Goal: Navigation & Orientation: Find specific page/section

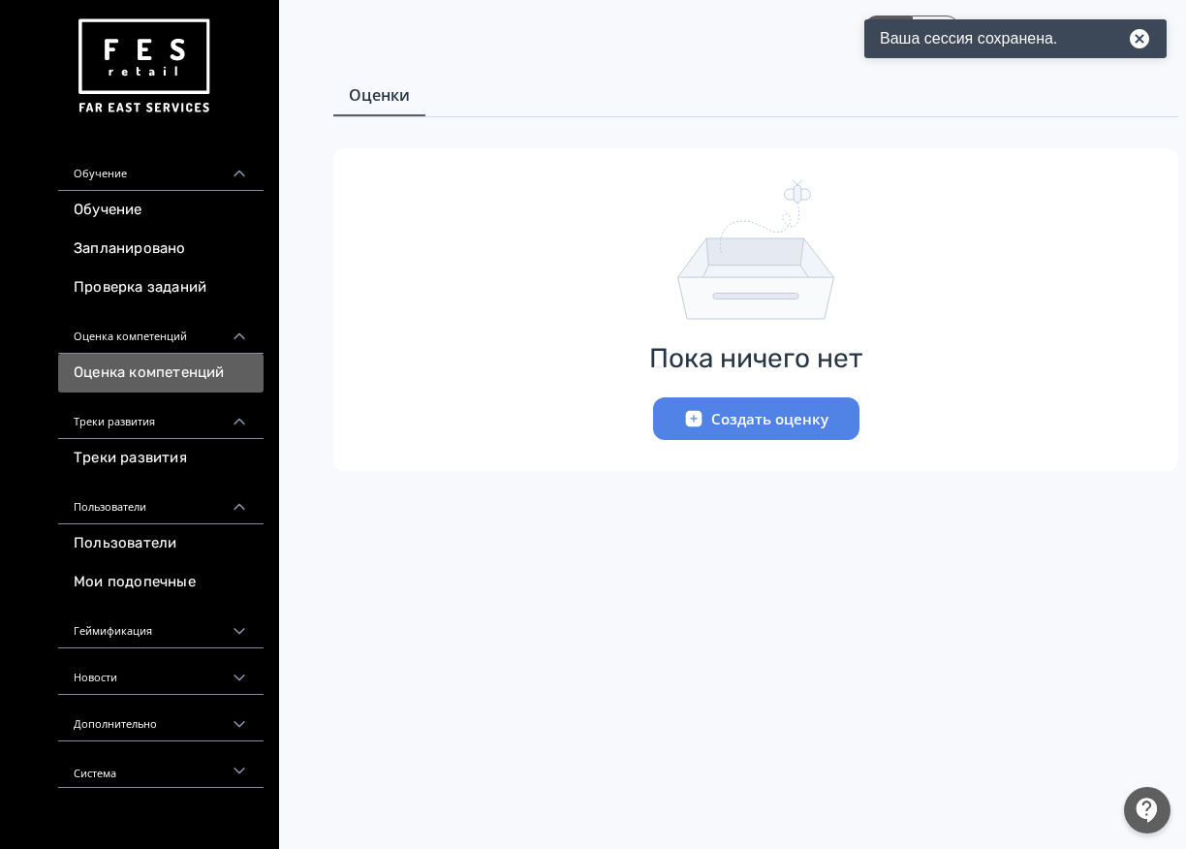
click at [729, 426] on button "Создать оценку" at bounding box center [756, 418] width 206 height 43
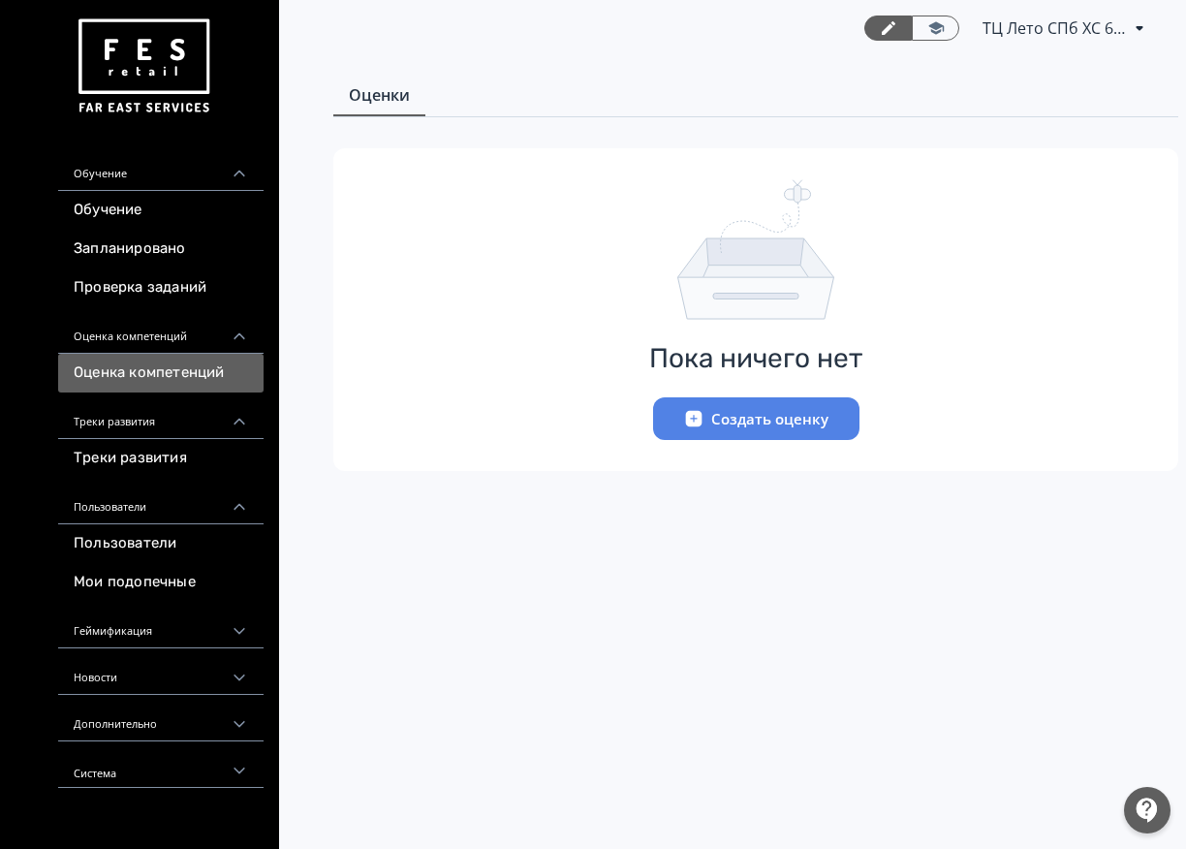
click at [723, 426] on button "Создать оценку" at bounding box center [756, 418] width 206 height 43
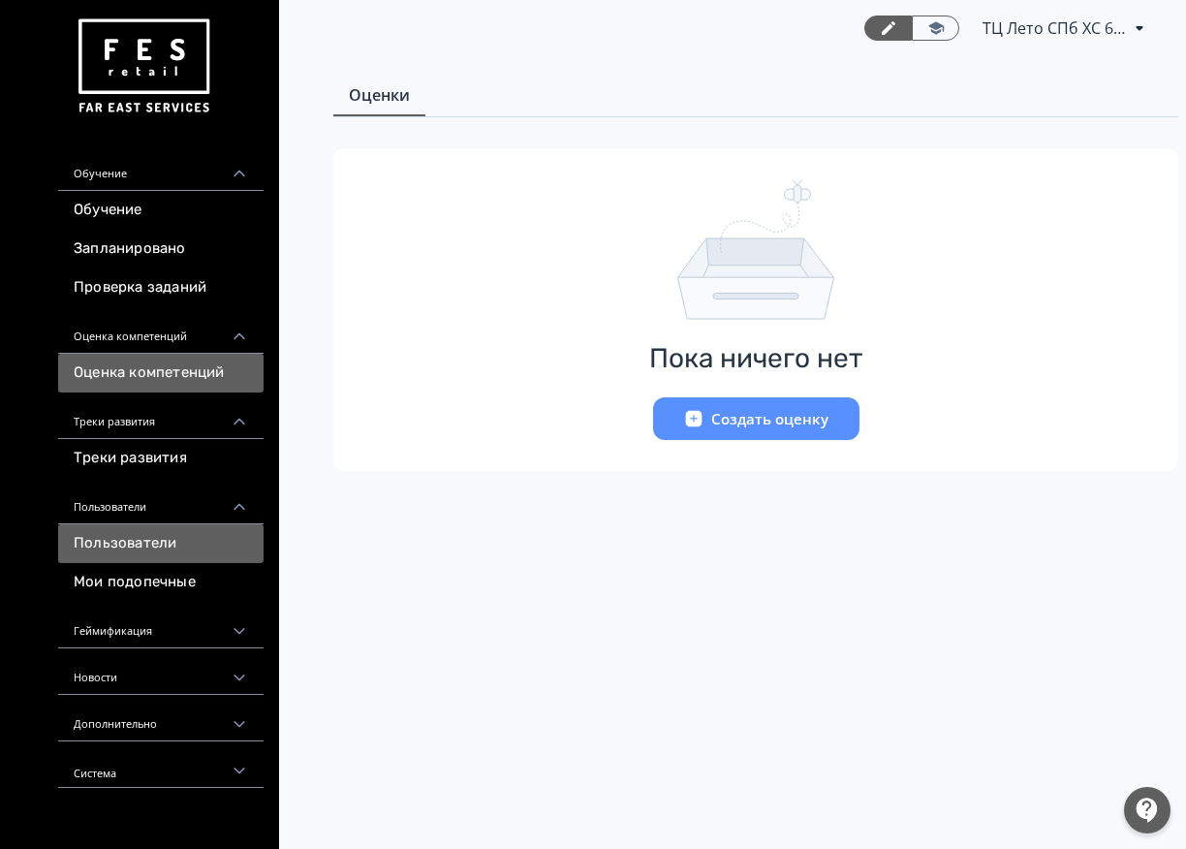
click at [174, 537] on link "Пользователи" at bounding box center [160, 543] width 205 height 39
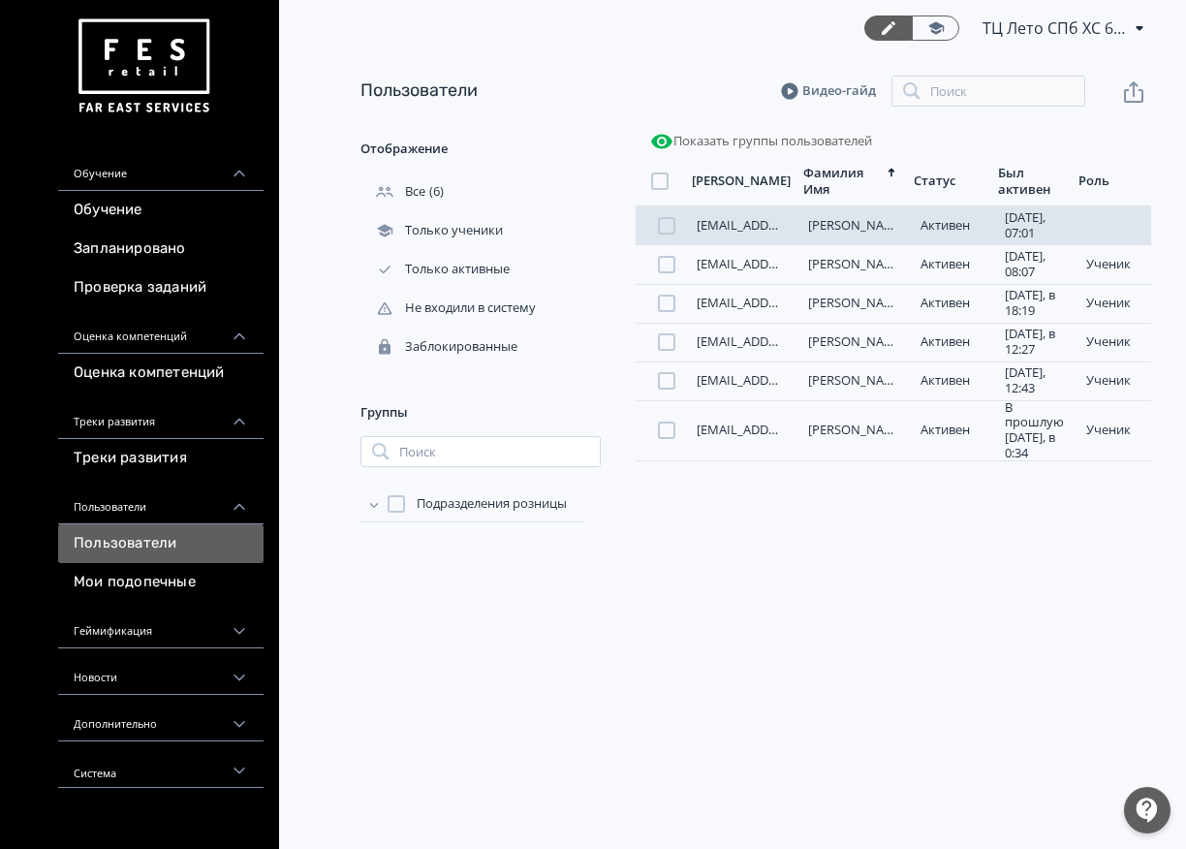
click at [828, 232] on link "[PERSON_NAME]" at bounding box center [857, 224] width 98 height 17
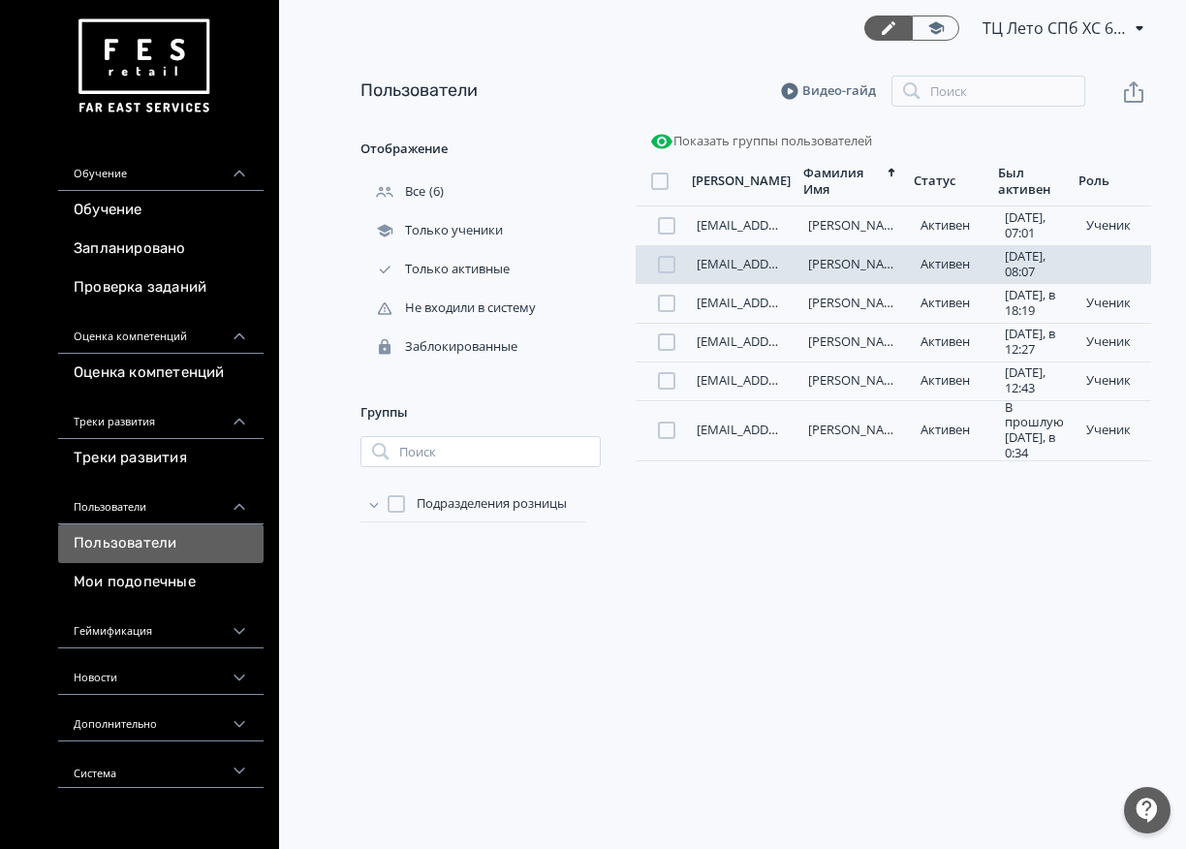
click at [807, 268] on div "[PERSON_NAME]" at bounding box center [852, 265] width 104 height 16
click at [840, 268] on link "[PERSON_NAME]" at bounding box center [857, 263] width 98 height 17
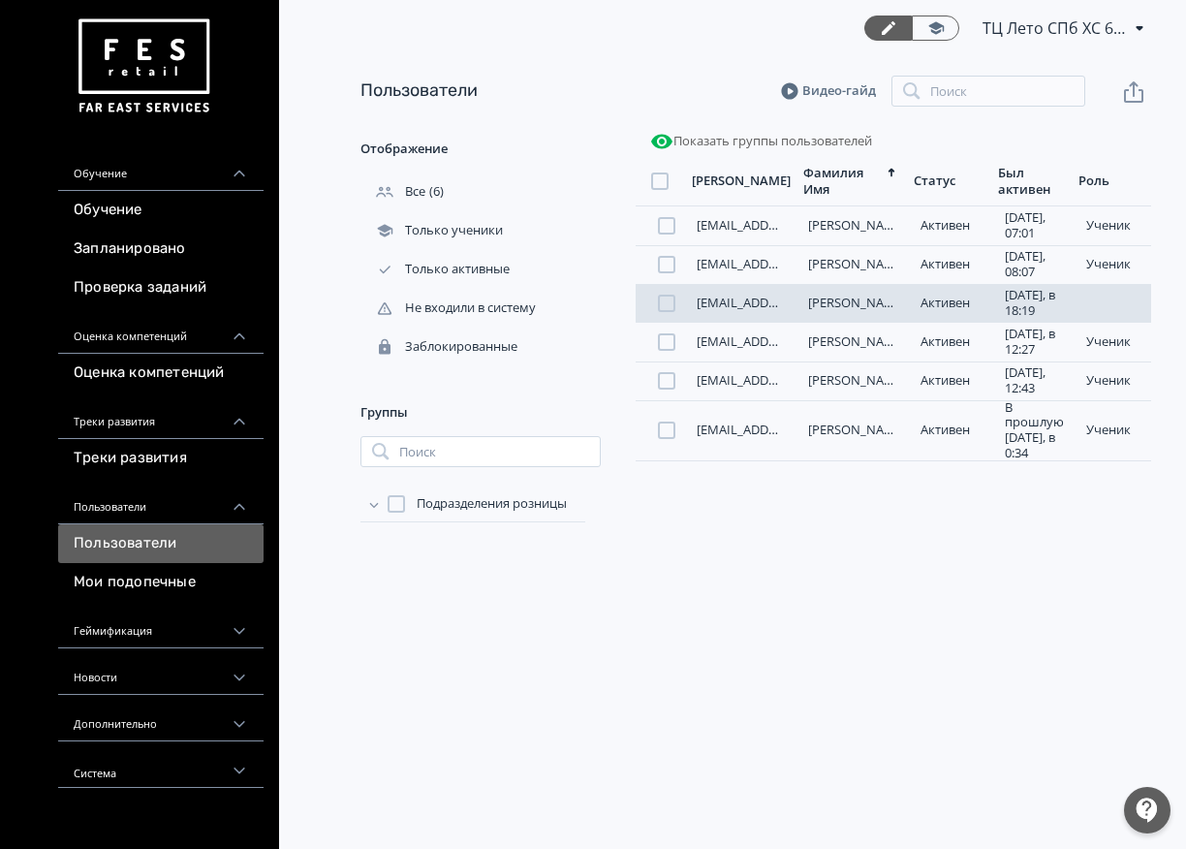
click at [909, 300] on div "[EMAIL_ADDRESS][DOMAIN_NAME] [PERSON_NAME][DATE], в 18:19 ученик" at bounding box center [893, 303] width 515 height 39
click at [701, 302] on link "[EMAIL_ADDRESS][DOMAIN_NAME]" at bounding box center [799, 302] width 204 height 17
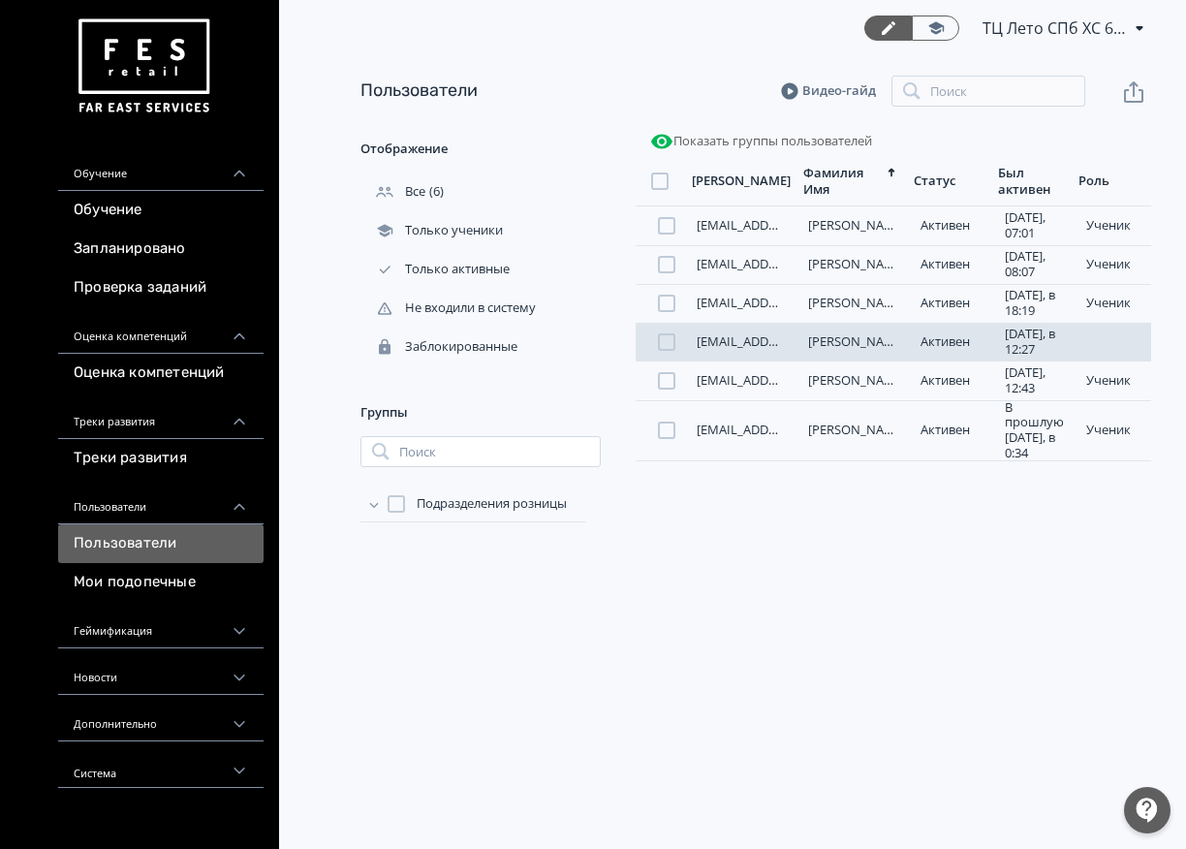
click at [779, 345] on link "[EMAIL_ADDRESS][DOMAIN_NAME]" at bounding box center [799, 340] width 204 height 17
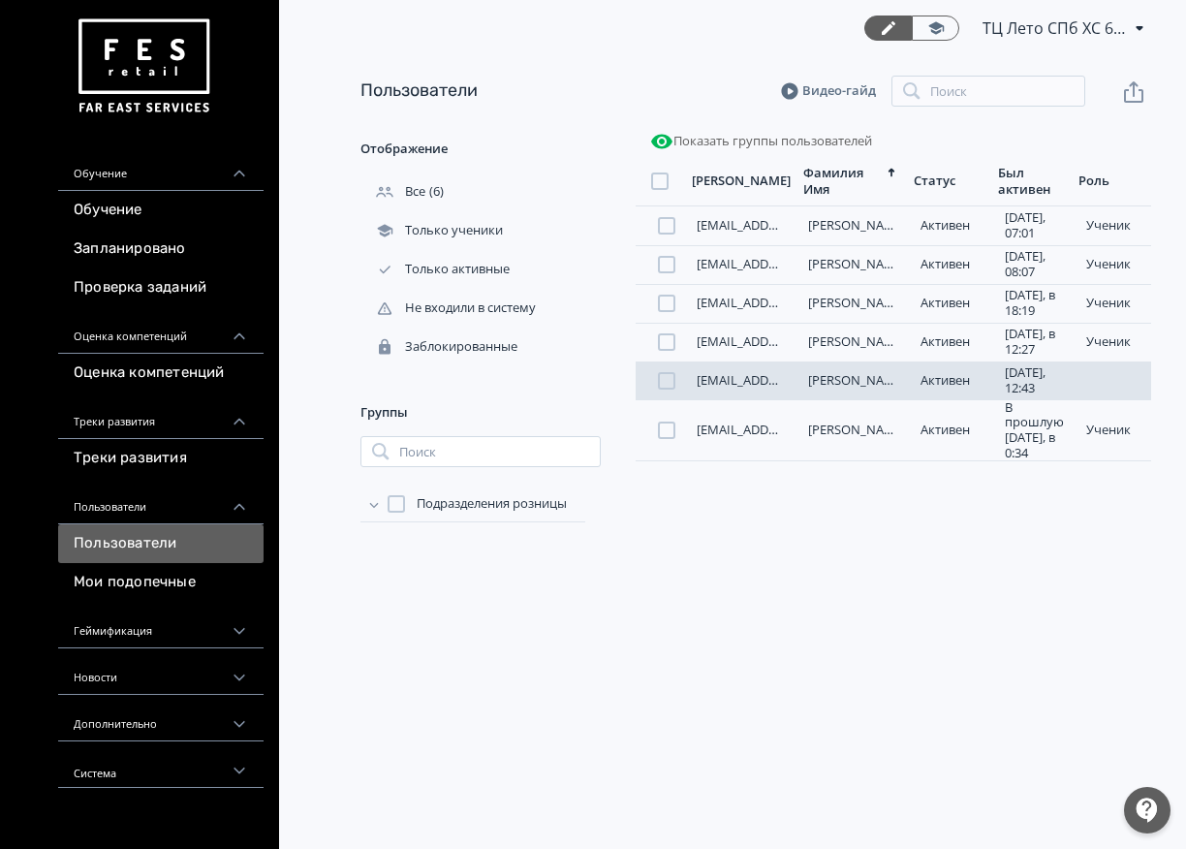
click at [715, 384] on link "[EMAIL_ADDRESS][DOMAIN_NAME]" at bounding box center [799, 379] width 204 height 17
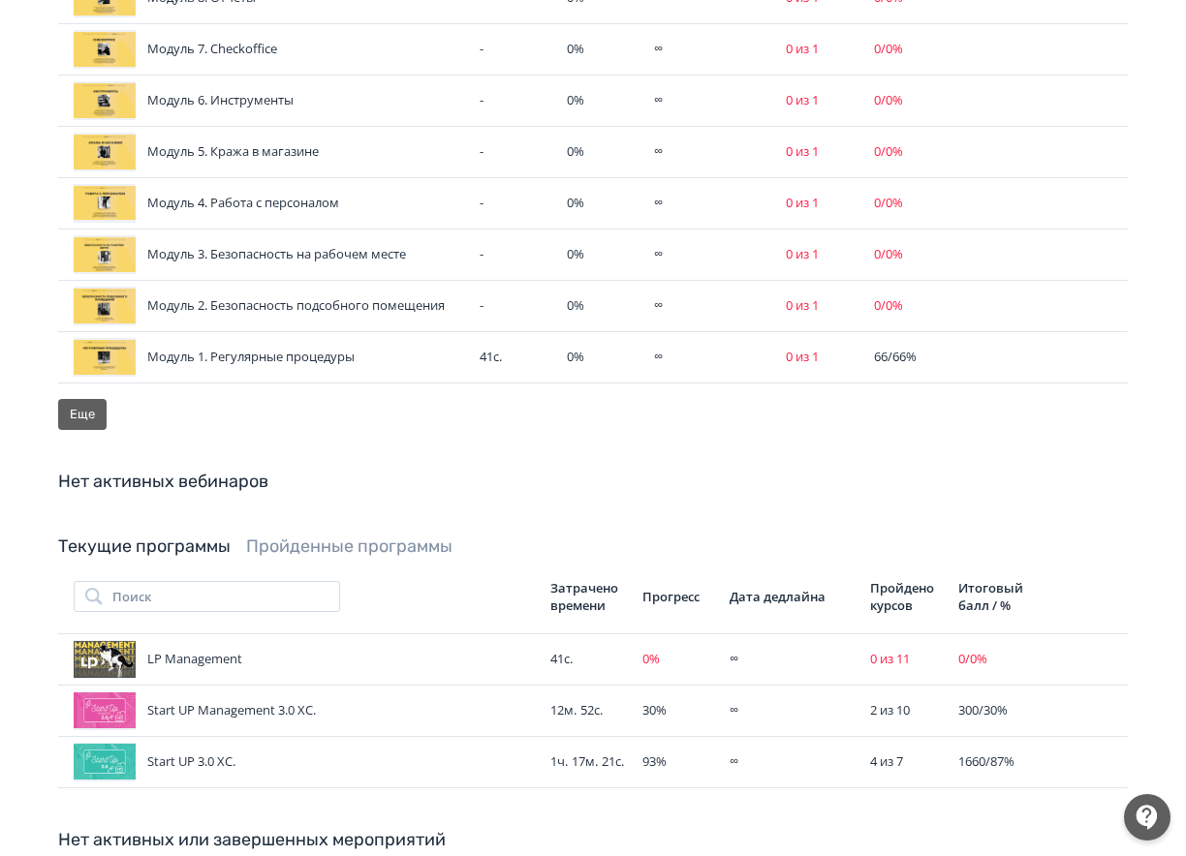
scroll to position [872, 0]
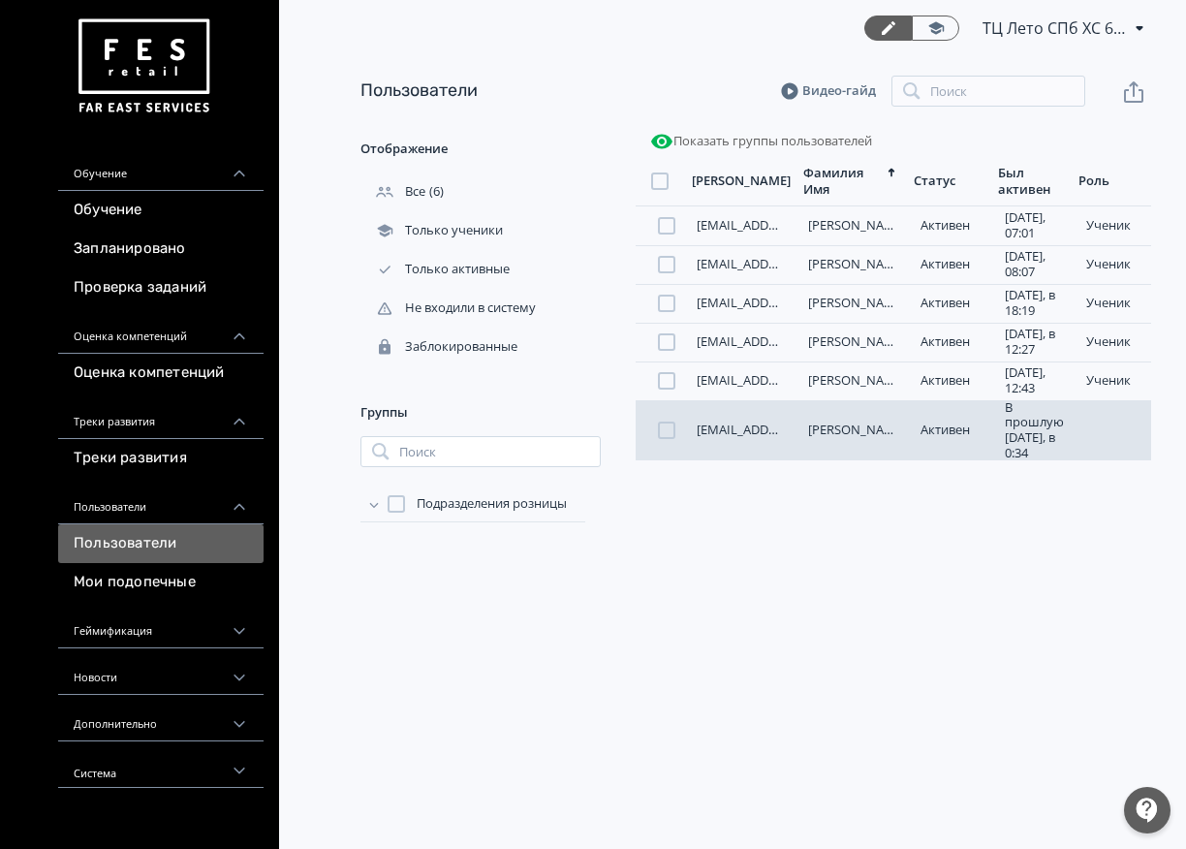
click at [800, 431] on div "[PERSON_NAME]" at bounding box center [852, 430] width 104 height 16
click at [735, 439] on div "[EMAIL_ADDRESS][DOMAIN_NAME] [PERSON_NAME] В прошлую [DATE], в 0:34 ученик" at bounding box center [893, 430] width 515 height 60
click at [734, 424] on link "[EMAIL_ADDRESS][DOMAIN_NAME]" at bounding box center [799, 428] width 204 height 17
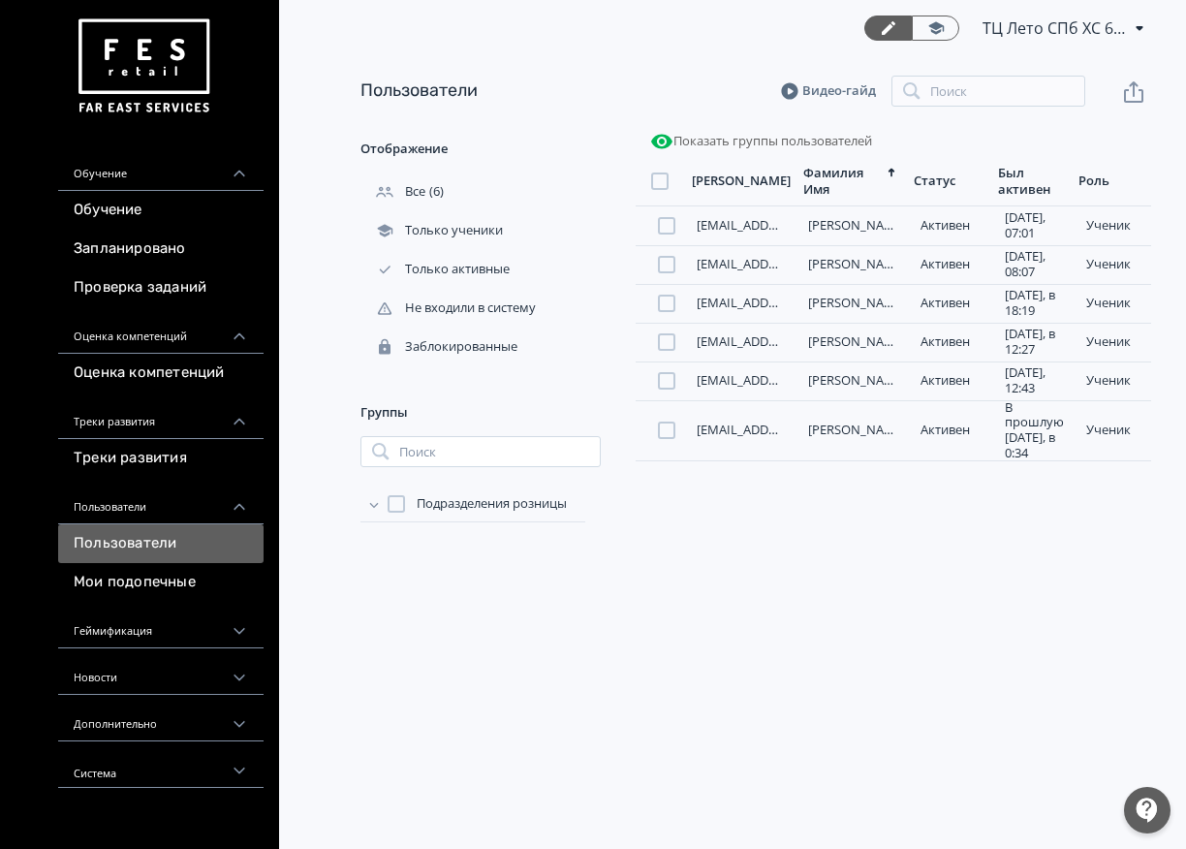
click at [1088, 28] on span "ТЦ Лето СПб ХС 6112026" at bounding box center [1054, 27] width 145 height 23
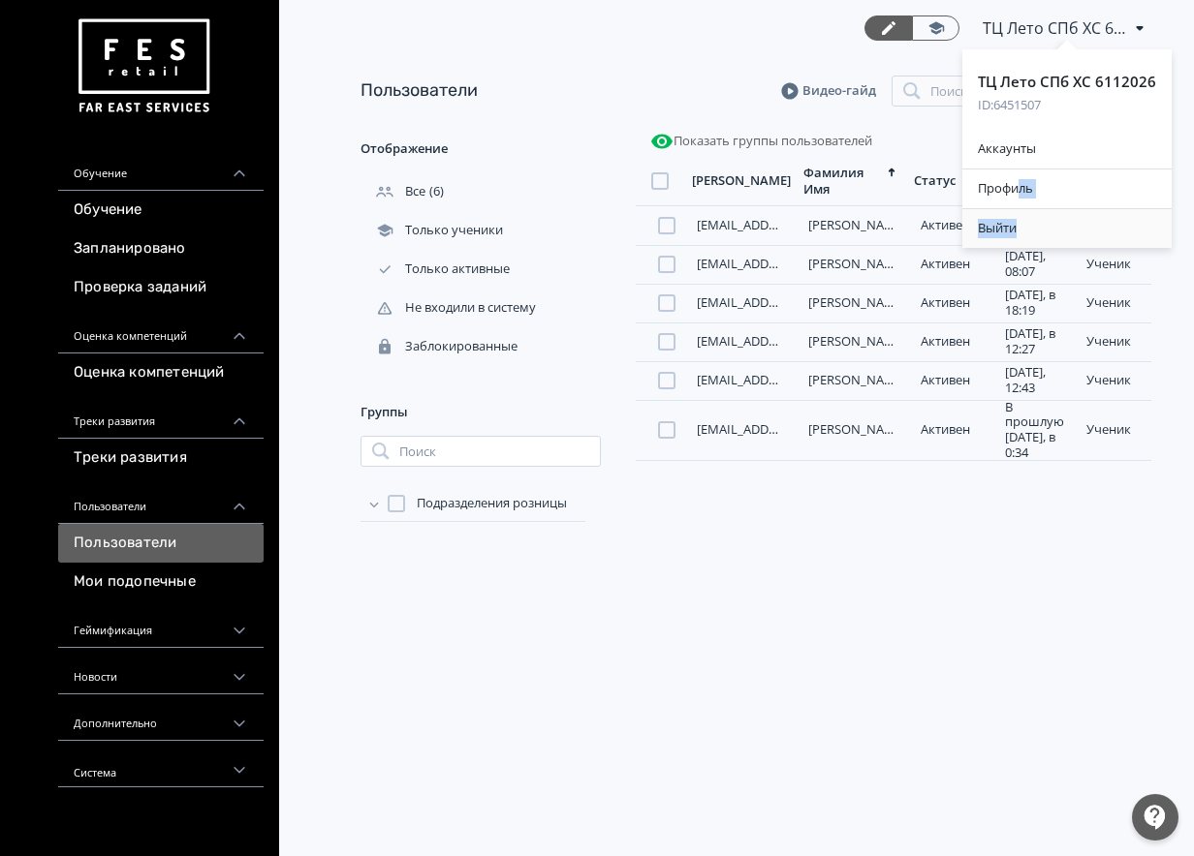
drag, startPoint x: 1017, startPoint y: 206, endPoint x: 1016, endPoint y: 225, distance: 18.4
click at [1016, 225] on div "Аккаунты Профиль Выйти" at bounding box center [1066, 189] width 209 height 118
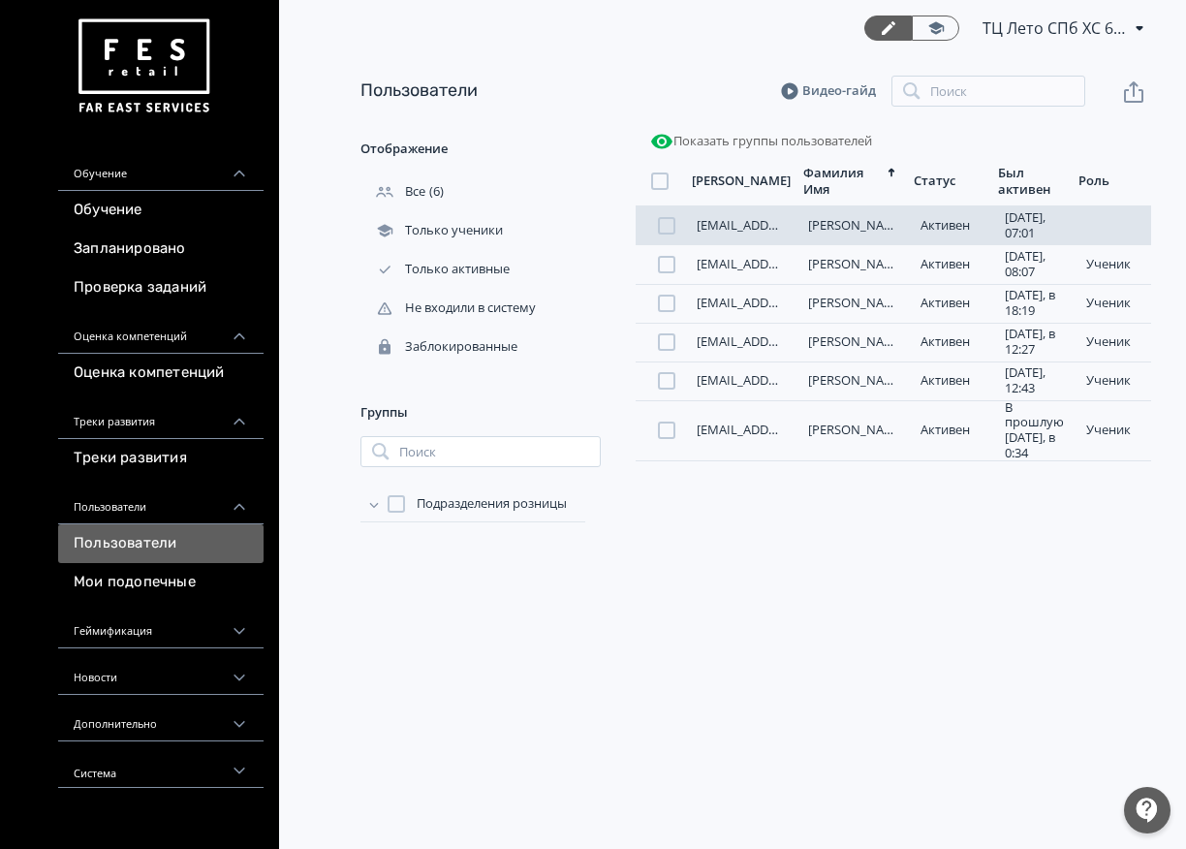
click at [1015, 226] on div "[DATE], 07:01" at bounding box center [1038, 225] width 66 height 30
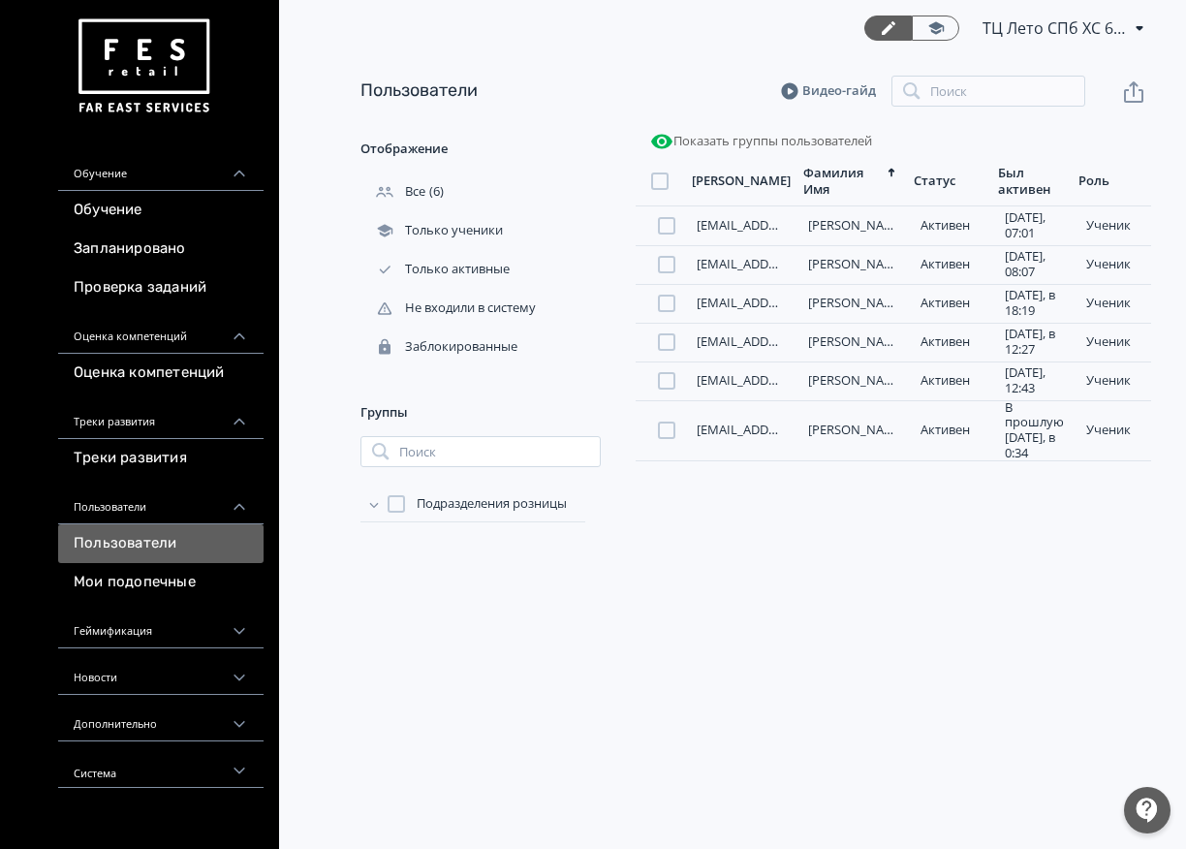
click at [1022, 52] on div "ТЦ Лето СПб ХС 6112026 PRO Повысьте эффективность платформы при помощи дополнит…" at bounding box center [755, 28] width 791 height 56
click at [1023, 45] on div "ТЦ Лето СПб ХС 6112026 PRO Повысьте эффективность платформы при помощи дополнит…" at bounding box center [755, 28] width 791 height 56
click at [1025, 32] on span "ТЦ Лето СПб ХС 6112026" at bounding box center [1054, 27] width 145 height 23
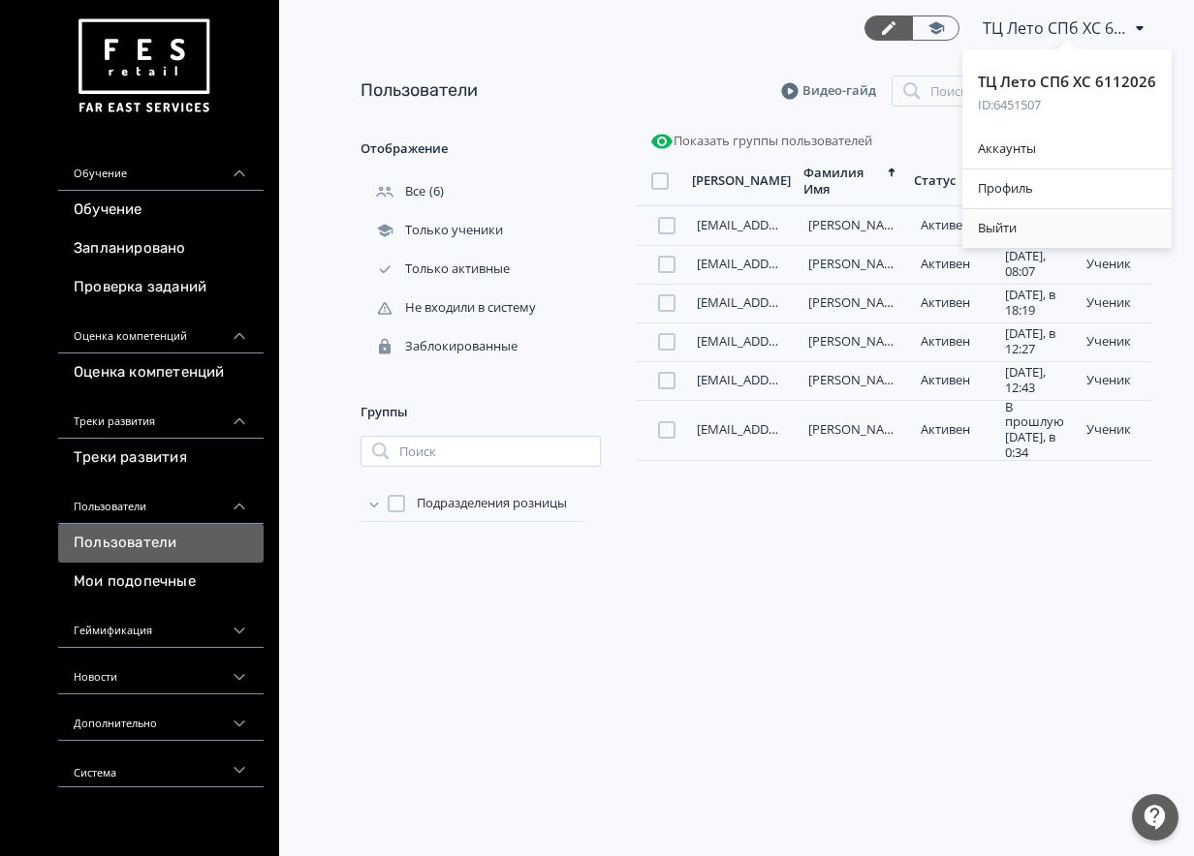
click at [1005, 216] on div "Выйти" at bounding box center [1066, 228] width 209 height 39
